Goal: Find specific page/section: Find specific page/section

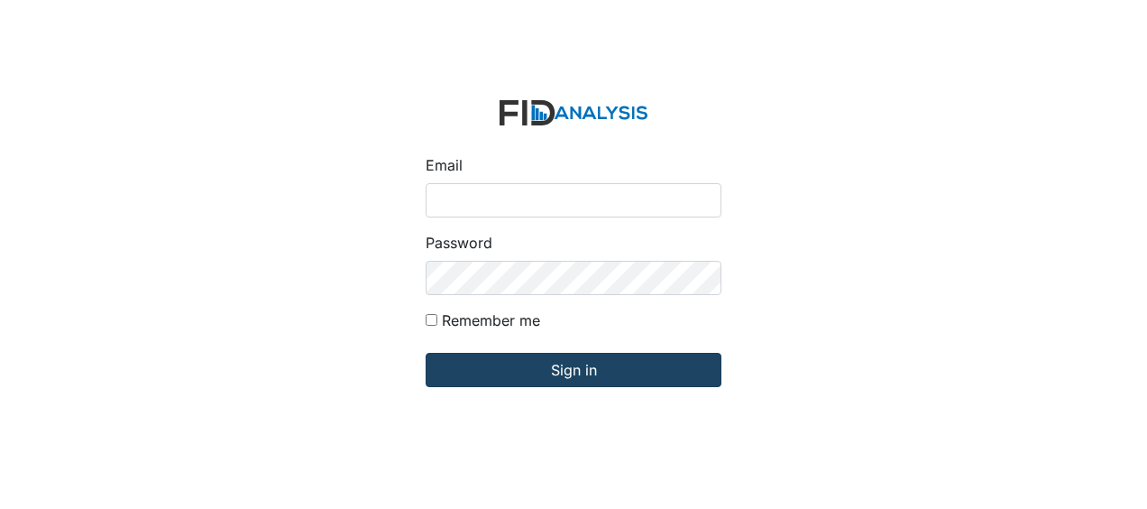
type input "Jbryant@lifeincorporated.com"
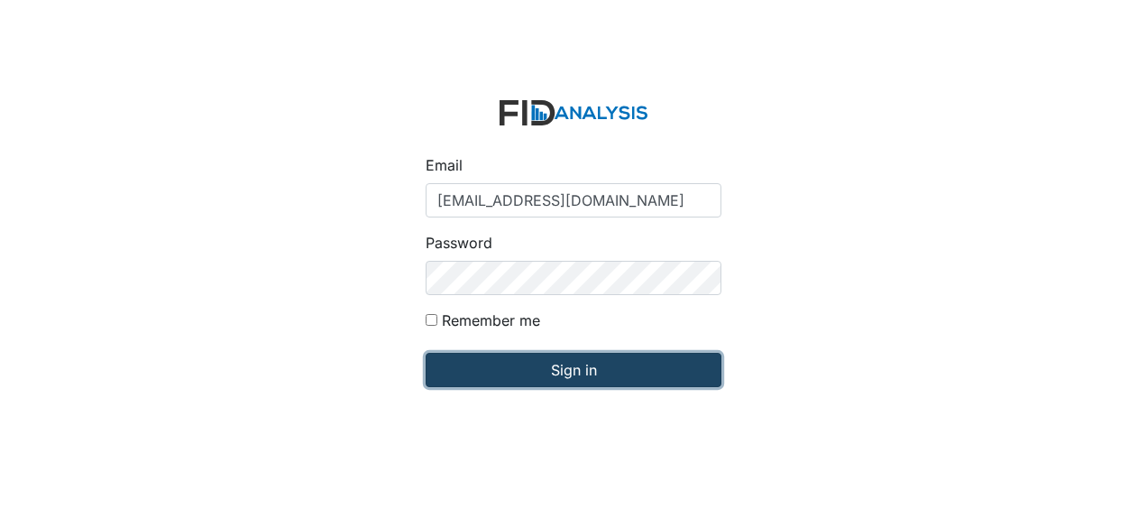
click at [509, 374] on input "Sign in" at bounding box center [574, 370] width 296 height 34
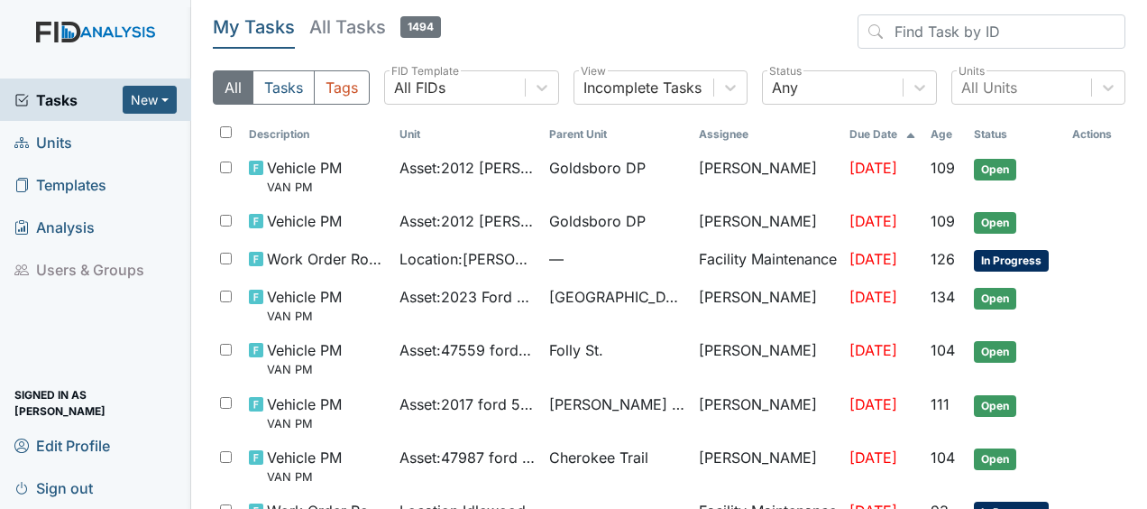
click at [96, 143] on link "Units" at bounding box center [95, 142] width 191 height 42
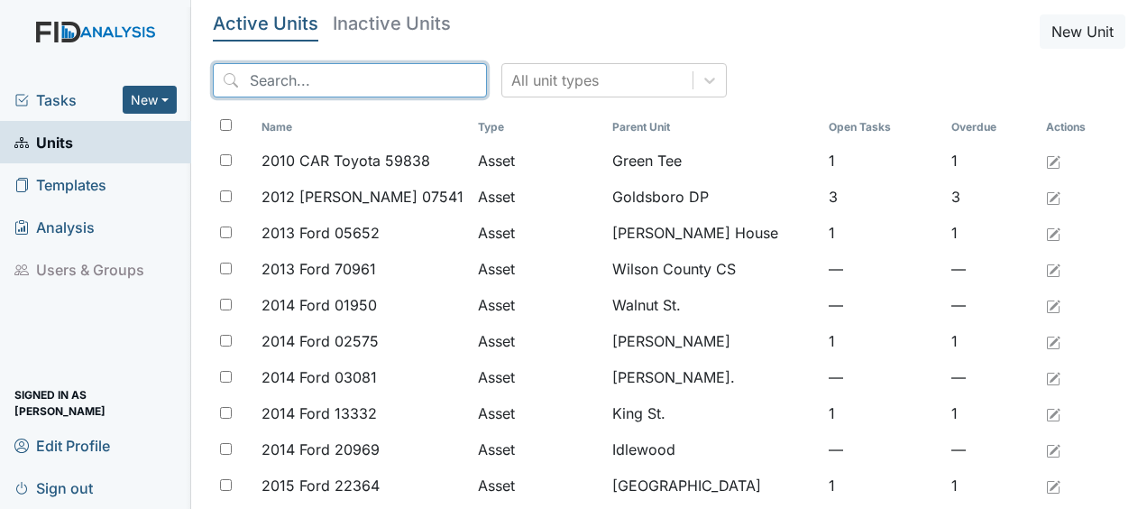
click at [271, 85] on input "search" at bounding box center [350, 80] width 274 height 34
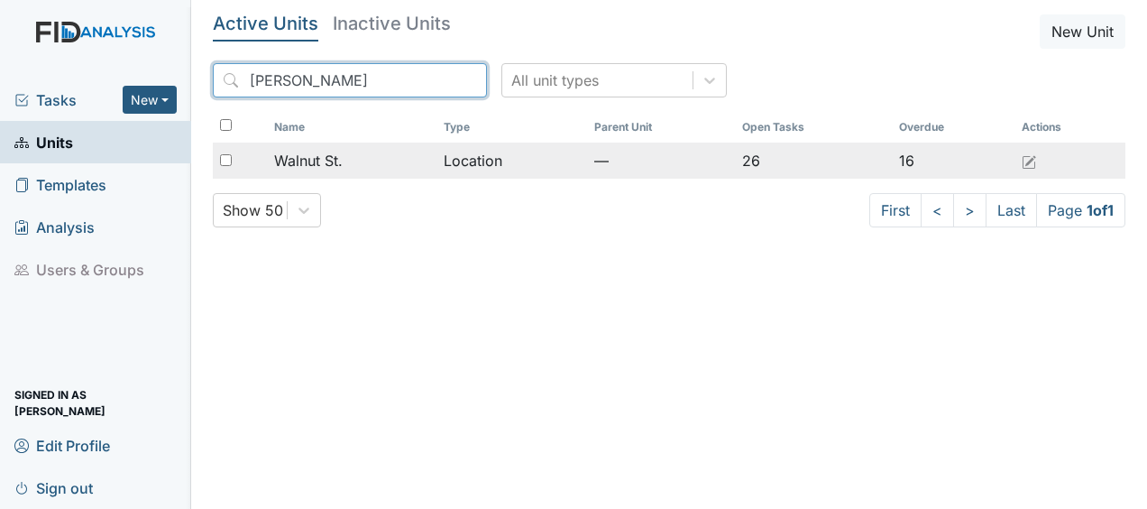
type input "[PERSON_NAME]"
click at [298, 157] on span "Walnut St." at bounding box center [308, 161] width 69 height 22
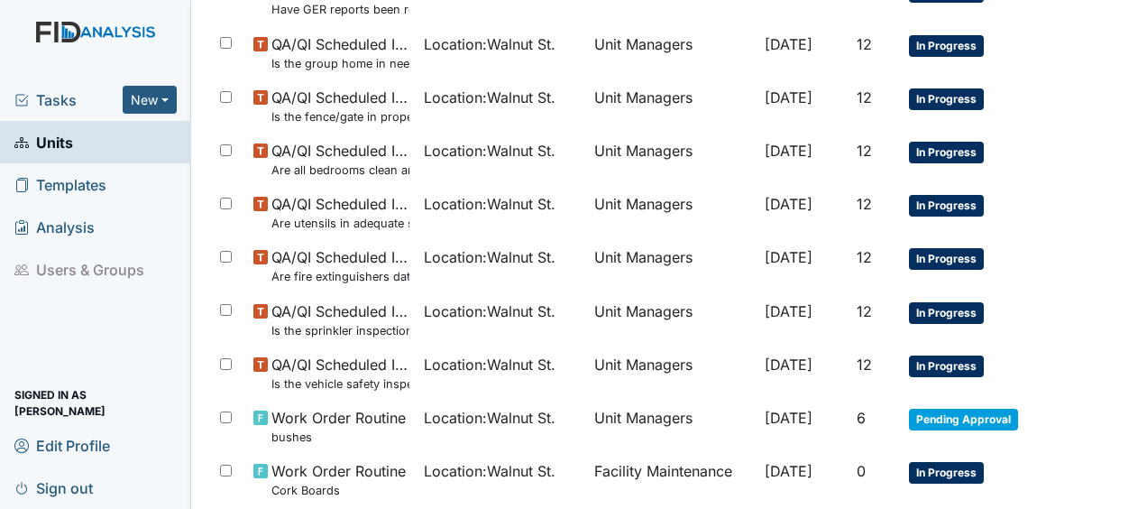
scroll to position [1176, 0]
